Goal: Entertainment & Leisure: Consume media (video, audio)

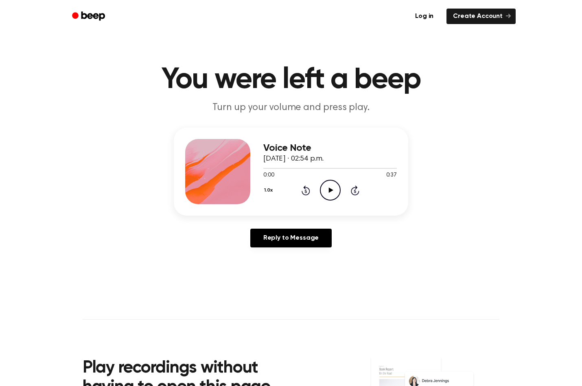
click at [325, 190] on icon "Play Audio" at bounding box center [330, 190] width 21 height 21
drag, startPoint x: 388, startPoint y: 166, endPoint x: 294, endPoint y: 167, distance: 94.1
click at [299, 166] on div at bounding box center [330, 168] width 134 height 7
click at [329, 192] on icon at bounding box center [331, 189] width 4 height 5
click at [329, 193] on icon "Play Audio" at bounding box center [330, 190] width 21 height 21
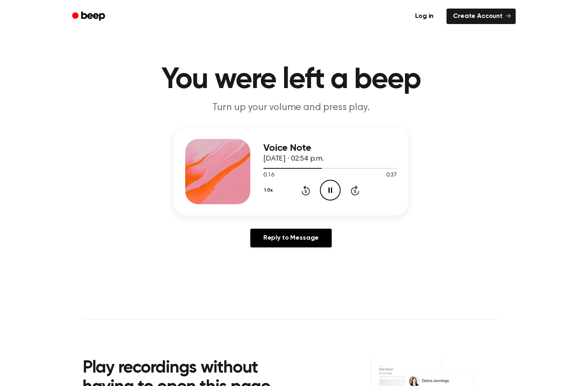
click at [329, 192] on icon at bounding box center [331, 189] width 4 height 5
click at [327, 193] on icon "Pause Audio" at bounding box center [330, 190] width 21 height 21
click at [327, 193] on icon "Play Audio" at bounding box center [330, 190] width 21 height 21
drag, startPoint x: 367, startPoint y: 167, endPoint x: 253, endPoint y: 171, distance: 114.1
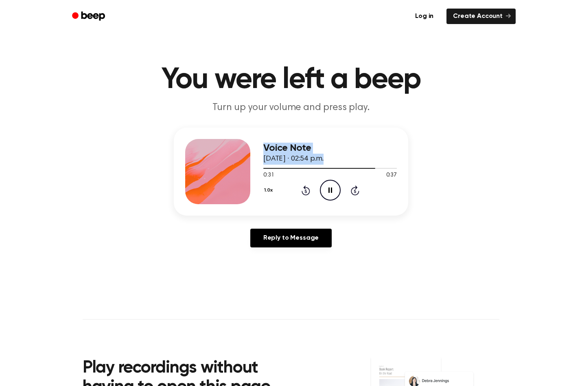
click at [253, 171] on div "Voice Note [DATE] · 02:54 p.m. 0:31 0:37 Your browser does not support the [obj…" at bounding box center [291, 171] width 235 height 88
click at [266, 168] on div at bounding box center [322, 168] width 119 height 1
click at [329, 190] on icon at bounding box center [331, 189] width 4 height 5
click at [326, 189] on icon "Pause Audio" at bounding box center [330, 190] width 21 height 21
click at [326, 189] on icon "Play Audio" at bounding box center [330, 190] width 21 height 21
